Goal: Task Accomplishment & Management: Use online tool/utility

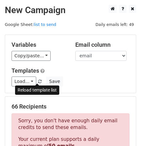
click at [38, 80] on span at bounding box center [40, 82] width 4 height 4
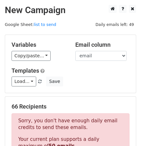
scroll to position [127, 0]
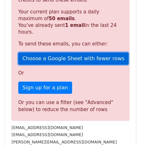
click at [76, 52] on link "Choose a Google Sheet with fewer rows" at bounding box center [73, 58] width 110 height 12
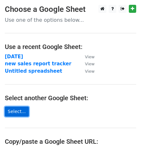
click at [19, 111] on link "Select..." at bounding box center [17, 112] width 24 height 10
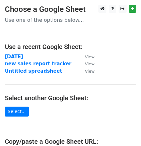
scroll to position [122, 0]
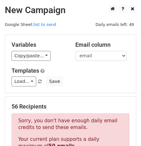
scroll to position [127, 0]
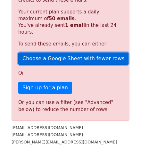
click at [58, 52] on link "Choose a Google Sheet with fewer rows" at bounding box center [73, 58] width 110 height 12
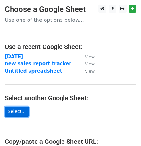
click at [19, 110] on link "Select..." at bounding box center [17, 112] width 24 height 10
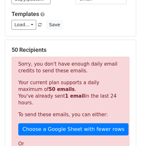
scroll to position [60, 0]
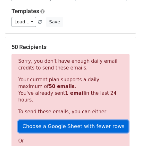
click at [73, 120] on link "Choose a Google Sheet with fewer rows" at bounding box center [73, 126] width 110 height 12
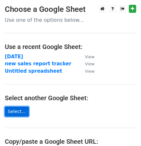
click at [17, 112] on link "Select..." at bounding box center [17, 112] width 24 height 10
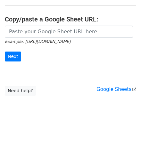
scroll to position [122, 0]
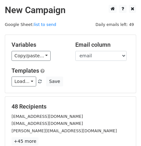
scroll to position [102, 0]
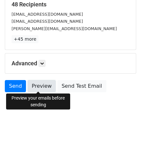
click at [37, 86] on link "Preview" at bounding box center [42, 86] width 28 height 12
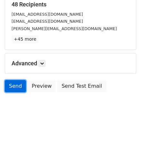
click at [16, 86] on link "Send" at bounding box center [15, 86] width 21 height 12
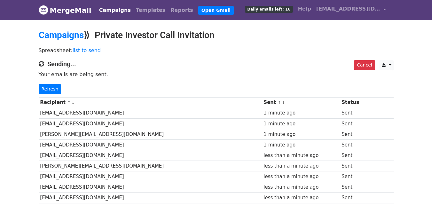
click at [295, 52] on p "Spreadsheet: list to send" at bounding box center [216, 50] width 355 height 7
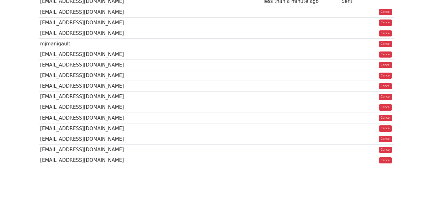
scroll to position [470, 0]
